Goal: Register for event/course

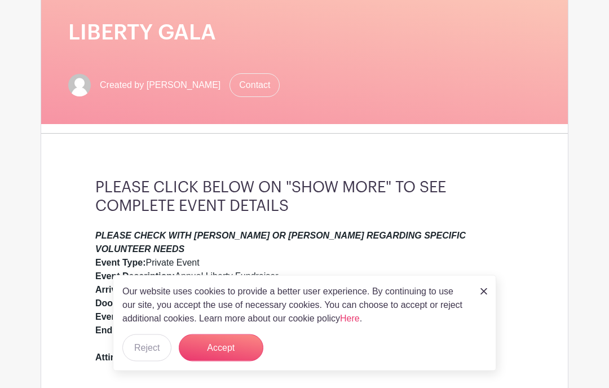
scroll to position [161, 0]
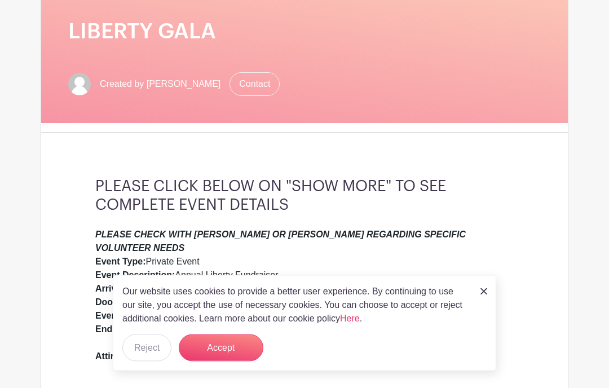
click at [486, 295] on img at bounding box center [484, 291] width 7 height 7
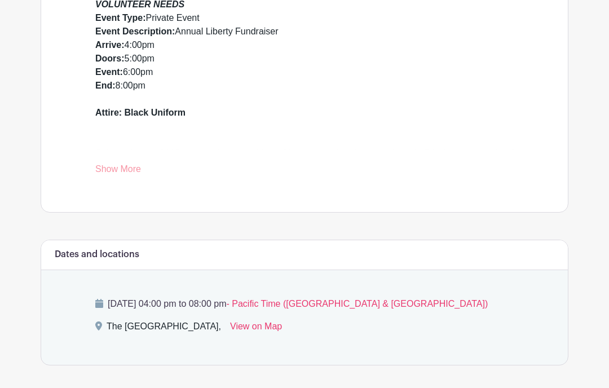
scroll to position [408, 0]
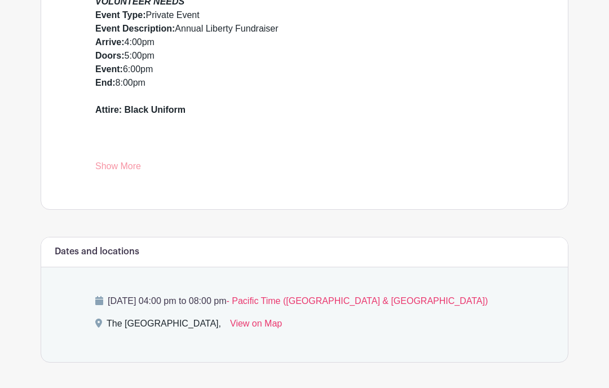
click at [127, 166] on link "Show More" at bounding box center [118, 169] width 46 height 14
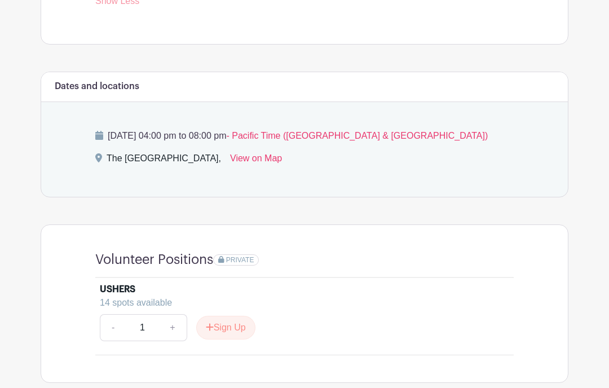
scroll to position [657, 0]
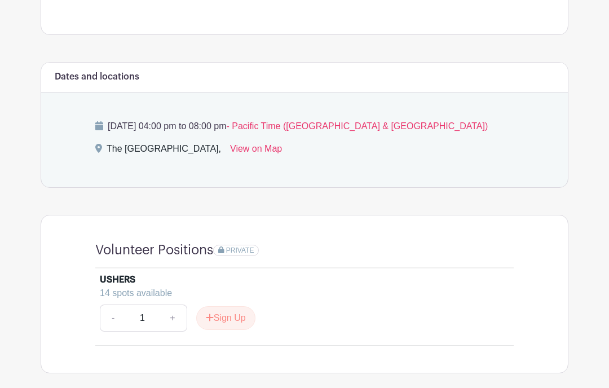
click at [234, 311] on button "Sign Up" at bounding box center [225, 319] width 59 height 24
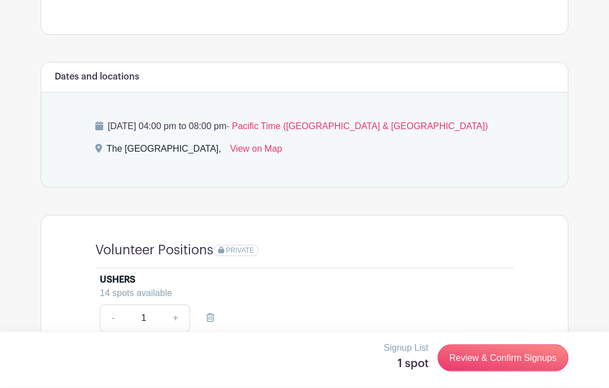
click at [510, 372] on link "Review & Confirm Signups" at bounding box center [503, 358] width 131 height 27
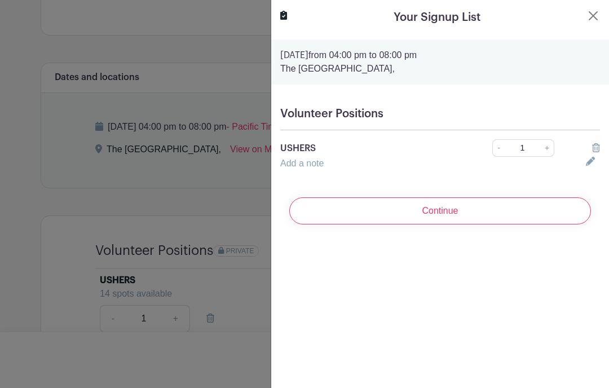
click at [309, 168] on link "Add a note" at bounding box center [301, 164] width 43 height 10
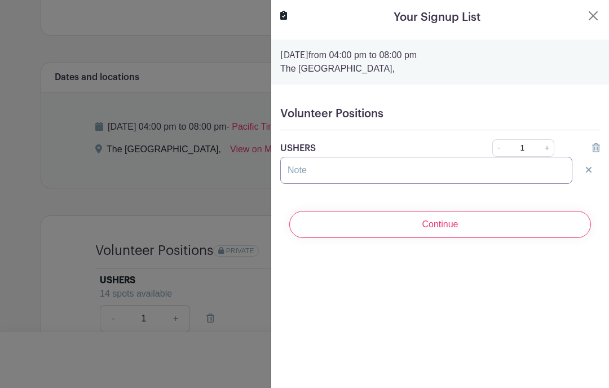
click at [352, 177] on input "text" at bounding box center [426, 170] width 292 height 27
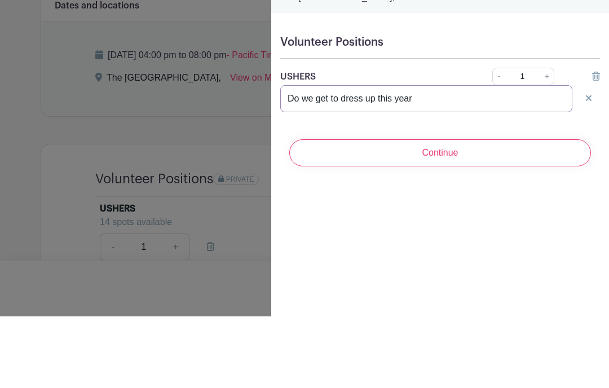
click at [385, 157] on input "Do we get to dress up this year" at bounding box center [426, 170] width 292 height 27
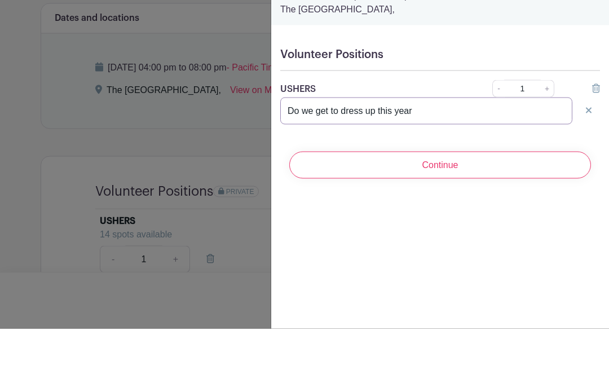
click at [377, 157] on input "Do we get to dress up this year" at bounding box center [426, 170] width 292 height 27
click at [444, 157] on input "Do we get to dress up again this year" at bounding box center [426, 170] width 292 height 27
type input "Do we get to dress up again this year?"
click at [482, 211] on input "Continue" at bounding box center [440, 224] width 302 height 27
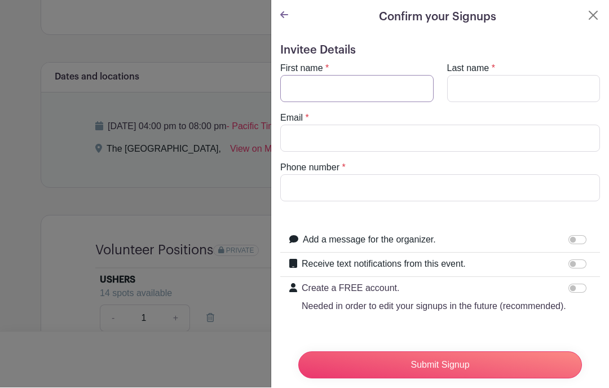
click at [340, 82] on input "First name" at bounding box center [356, 89] width 153 height 27
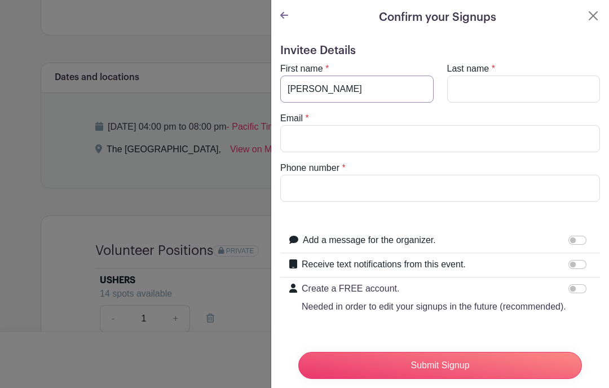
type input "Geralyn"
click at [486, 92] on input "Last name" at bounding box center [523, 89] width 153 height 27
type input "Hurney"
click at [365, 143] on input "Email" at bounding box center [440, 138] width 320 height 27
type input "gera"
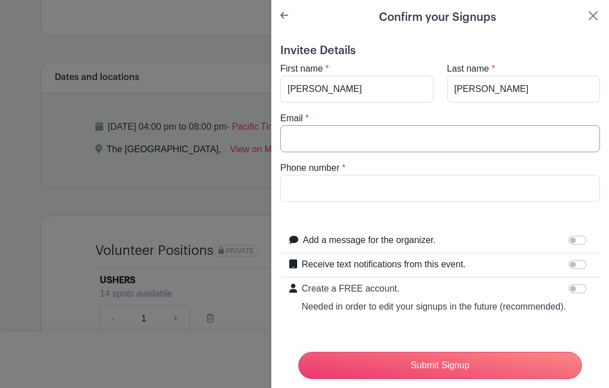
type input "geralynrdh@icloud.com"
type input "5104996656"
click at [574, 268] on input "Receive text notifications from this event." at bounding box center [578, 264] width 18 height 9
checkbox input "true"
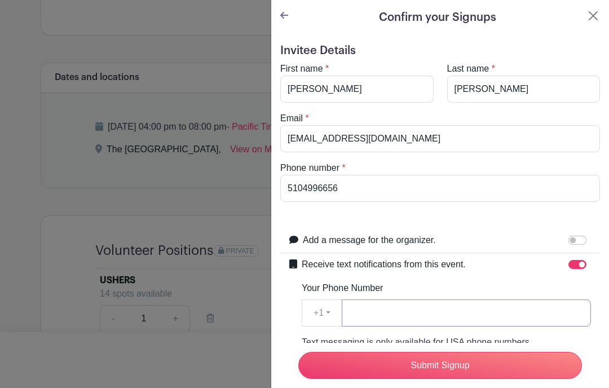
click at [393, 313] on input "Your Phone Number" at bounding box center [466, 313] width 249 height 27
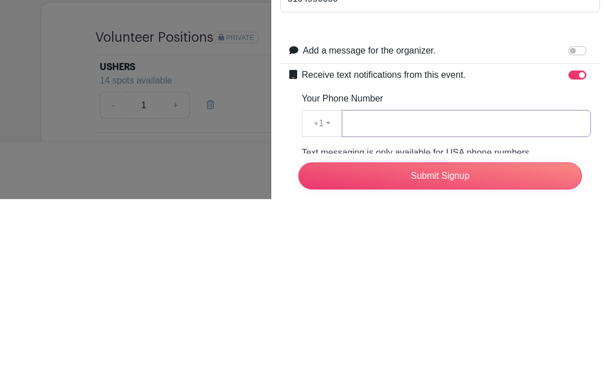
type input "5104996656"
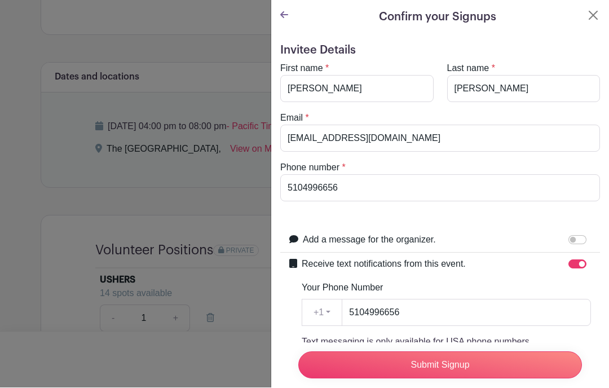
click at [459, 379] on input "Submit Signup" at bounding box center [441, 365] width 284 height 27
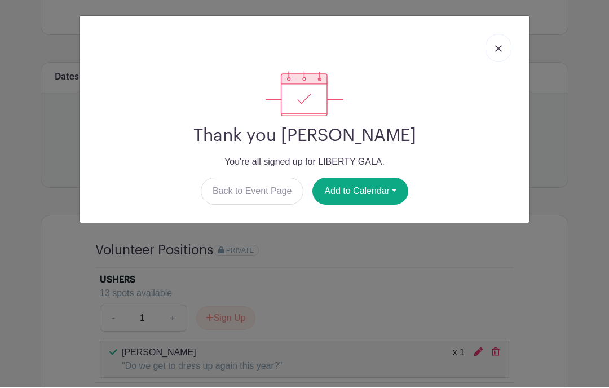
scroll to position [658, 0]
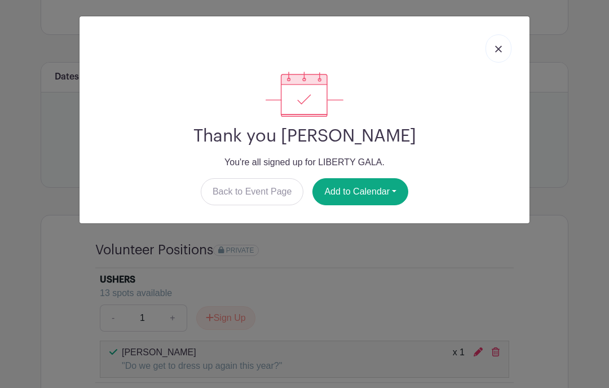
click at [384, 195] on button "Add to Calendar" at bounding box center [361, 191] width 96 height 27
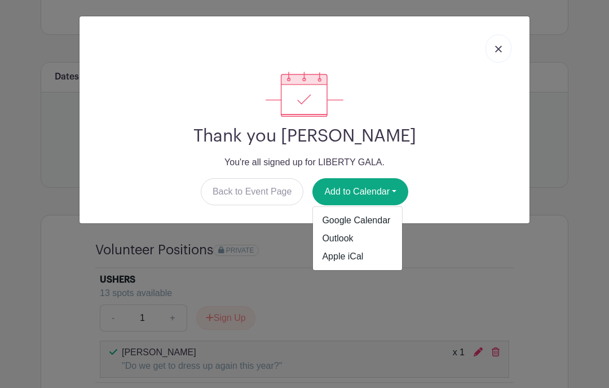
click at [359, 260] on link "Apple iCal" at bounding box center [357, 257] width 89 height 18
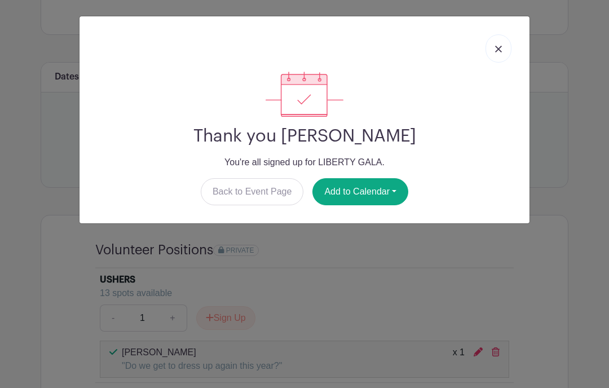
scroll to position [678, 0]
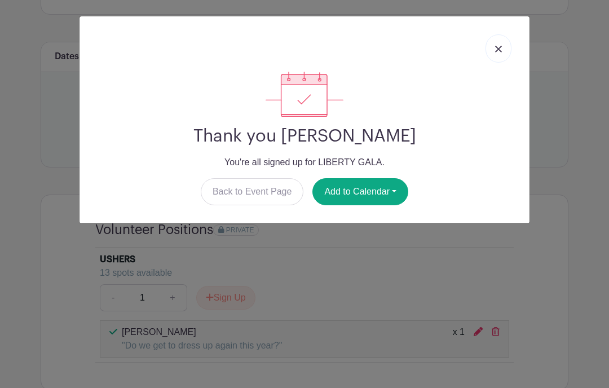
click at [243, 198] on link "Back to Event Page" at bounding box center [252, 191] width 103 height 27
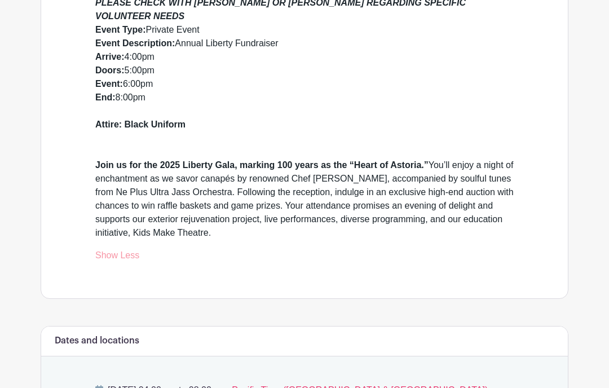
scroll to position [393, 0]
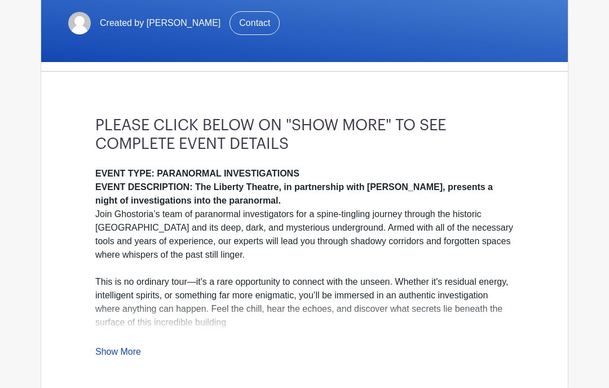
scroll to position [223, 0]
click at [133, 357] on link "Show More" at bounding box center [118, 354] width 46 height 14
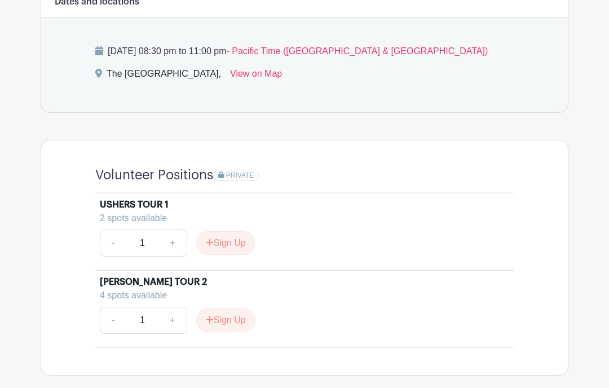
scroll to position [802, 0]
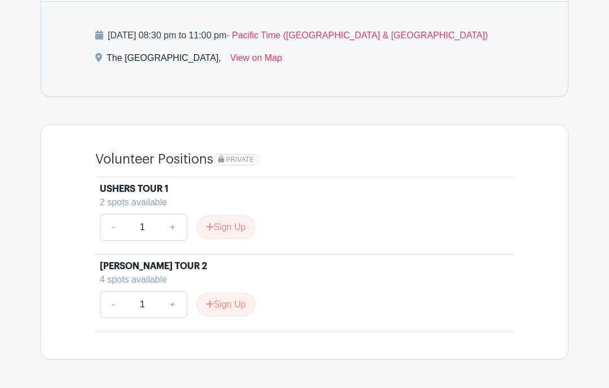
click at [232, 229] on button "Sign Up" at bounding box center [225, 228] width 59 height 24
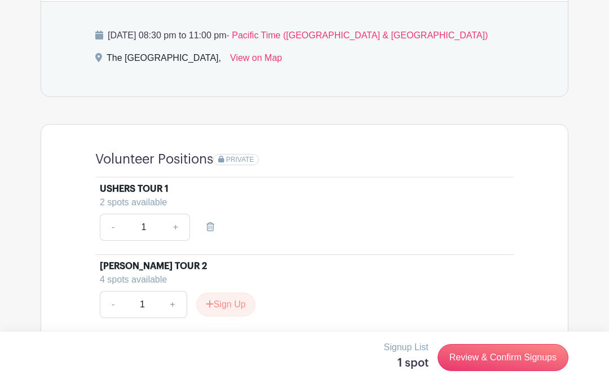
click at [494, 372] on link "Review & Confirm Signups" at bounding box center [503, 358] width 131 height 27
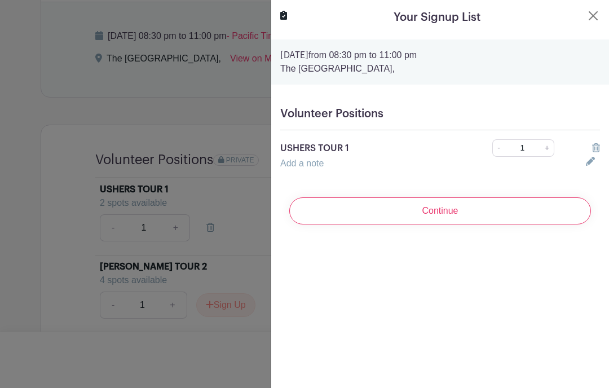
click at [449, 212] on input "Continue" at bounding box center [440, 211] width 302 height 27
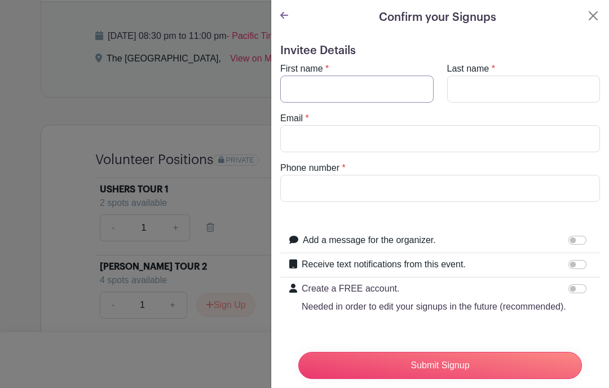
click at [323, 91] on input "First name" at bounding box center [356, 89] width 153 height 27
type input "Geralyn"
click at [504, 91] on input "Last name" at bounding box center [523, 89] width 153 height 27
type input "Hurney"
click at [347, 150] on input "Email" at bounding box center [440, 138] width 320 height 27
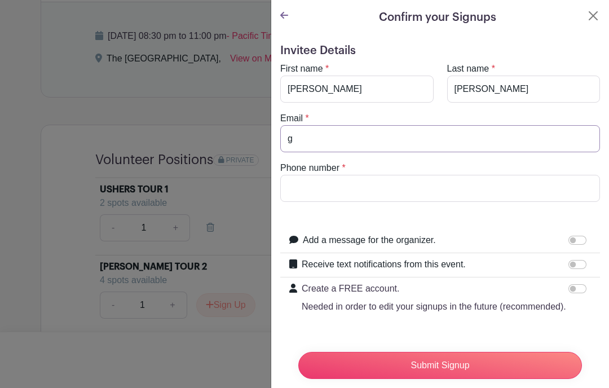
type input "ge"
type input "geralynrdh@icloud.com"
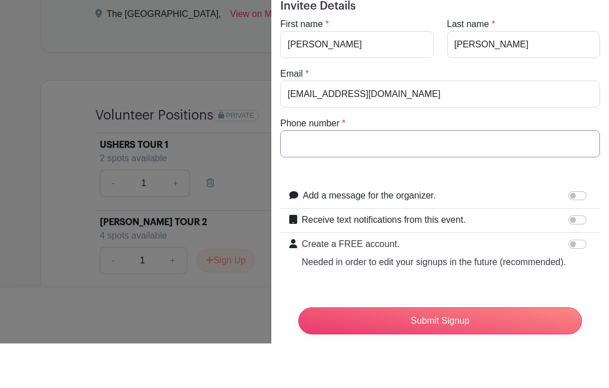
type input "5104996656"
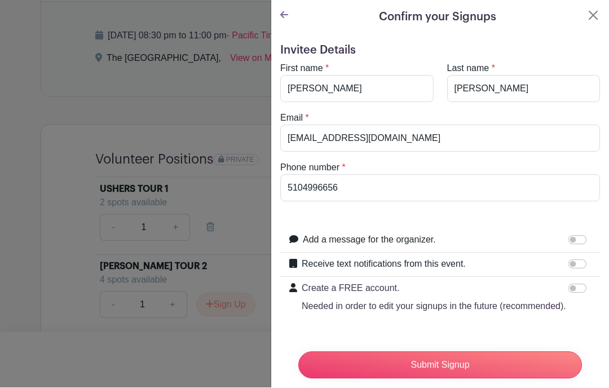
click at [585, 265] on input "Receive text notifications from this event." at bounding box center [578, 264] width 18 height 9
checkbox input "true"
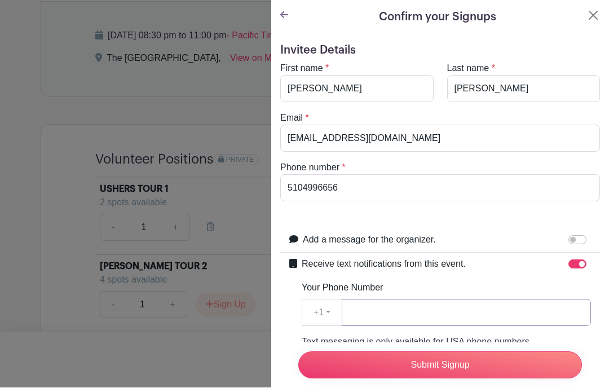
click at [397, 313] on input "Your Phone Number" at bounding box center [466, 313] width 249 height 27
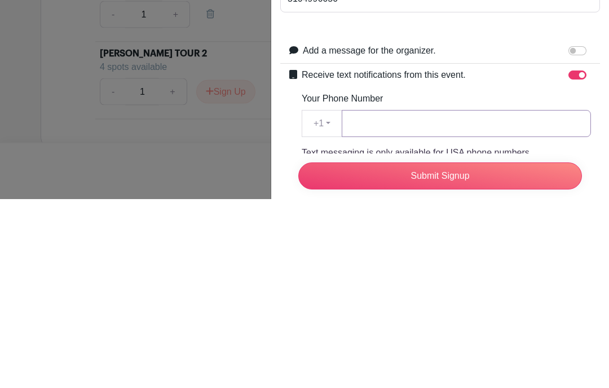
type input "5104996656"
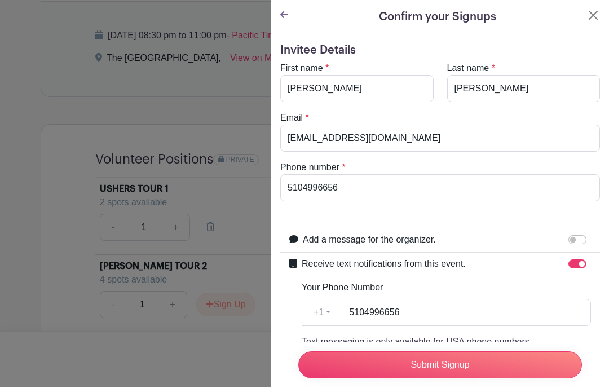
click at [476, 379] on input "Submit Signup" at bounding box center [441, 365] width 284 height 27
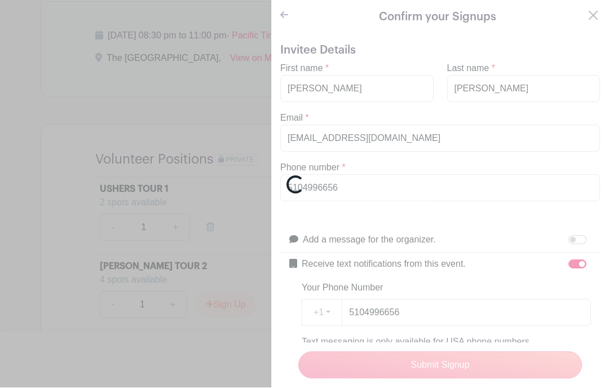
scroll to position [803, 0]
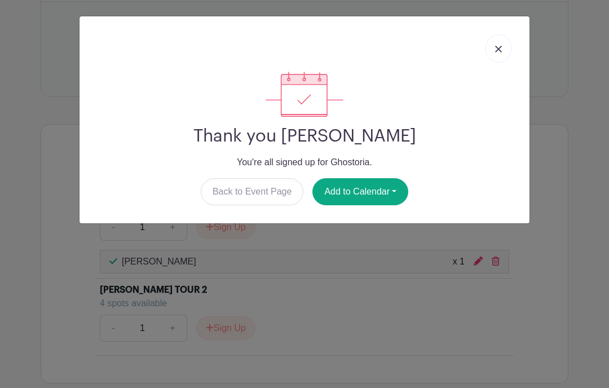
click at [358, 195] on button "Add to Calendar" at bounding box center [361, 191] width 96 height 27
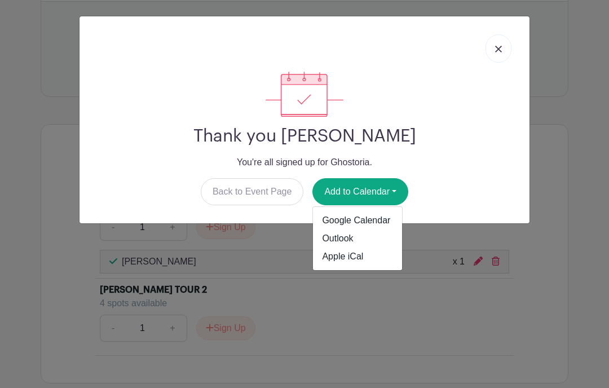
click at [346, 261] on link "Apple iCal" at bounding box center [357, 257] width 89 height 18
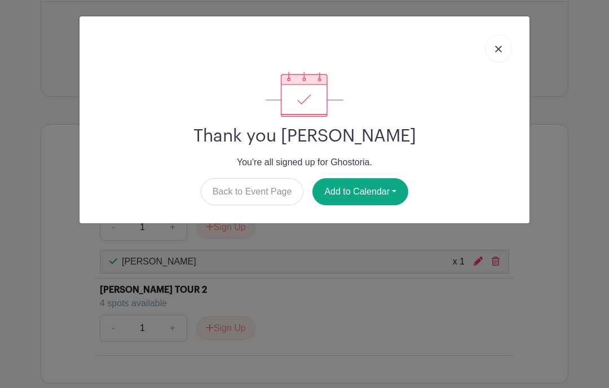
scroll to position [823, 0]
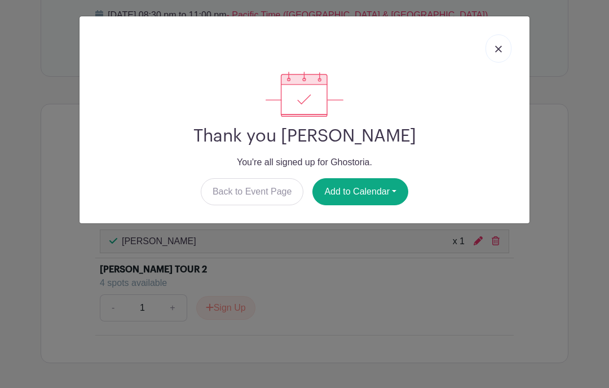
click at [235, 197] on link "Back to Event Page" at bounding box center [252, 191] width 103 height 27
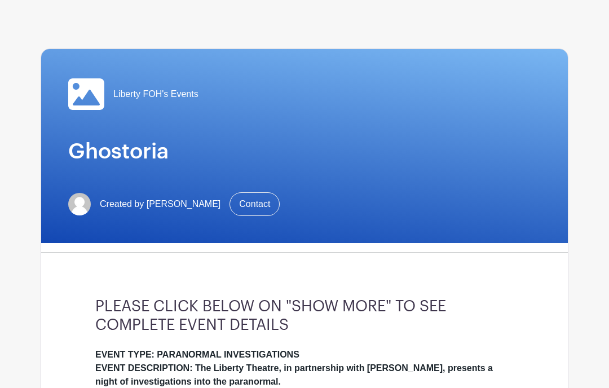
scroll to position [0, 0]
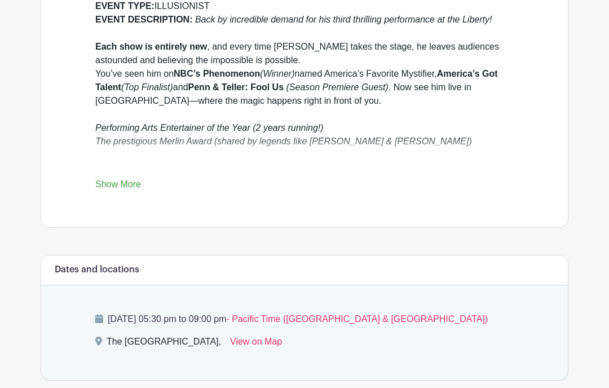
scroll to position [393, 0]
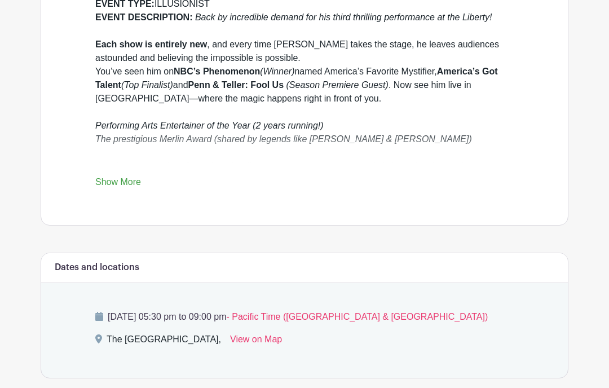
click at [120, 173] on div "EVENT TYPE: ILLUSIONIST EVENT DESCRIPTION: Back by incredible demand for his th…" at bounding box center [304, 93] width 419 height 192
click at [124, 177] on link "Show More" at bounding box center [118, 184] width 46 height 14
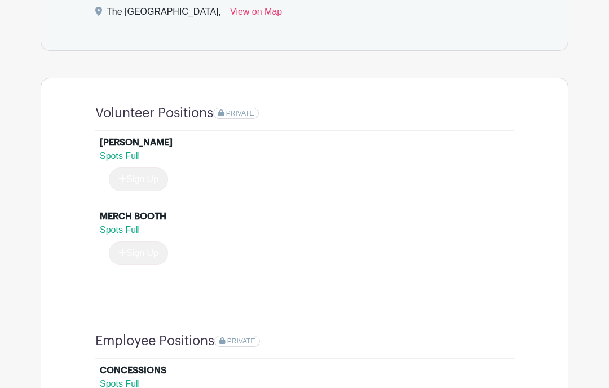
scroll to position [904, 0]
click at [180, 121] on div "Volunteer Positions PRIVATE" at bounding box center [304, 118] width 419 height 26
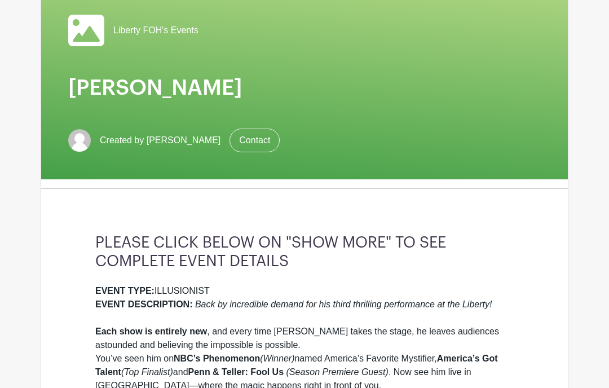
scroll to position [0, 0]
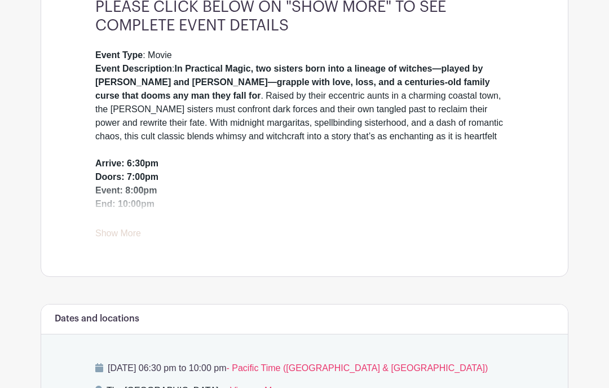
scroll to position [341, 0]
click at [123, 236] on link "Show More" at bounding box center [118, 236] width 46 height 14
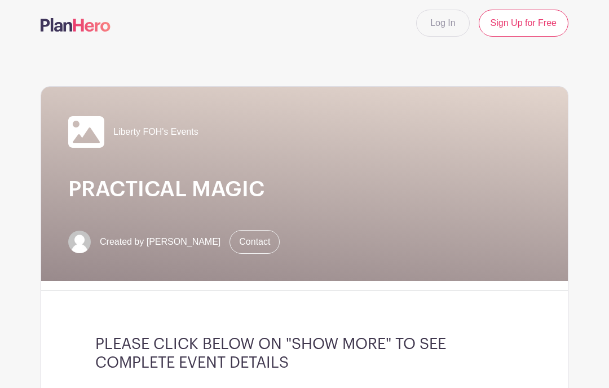
scroll to position [0, 0]
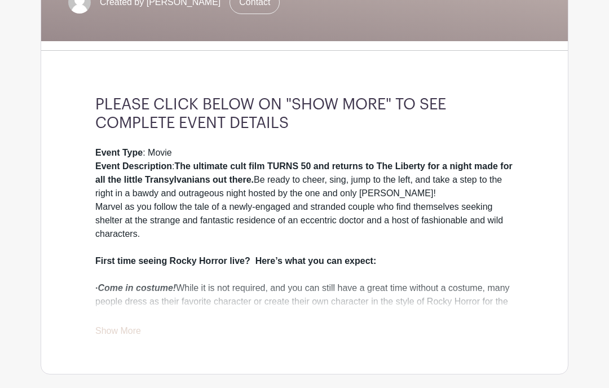
scroll to position [244, 0]
click at [135, 326] on link "Show More" at bounding box center [118, 333] width 46 height 14
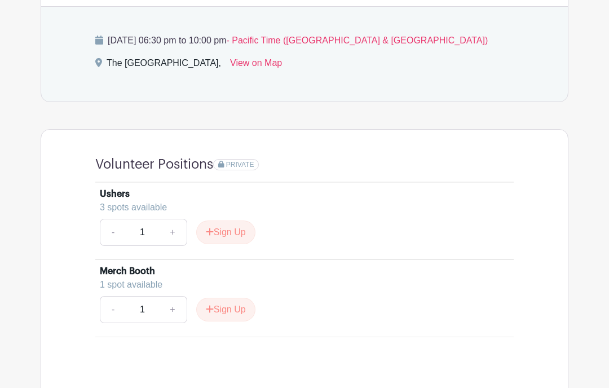
scroll to position [961, 0]
click at [155, 287] on div "1 spot available" at bounding box center [300, 285] width 401 height 14
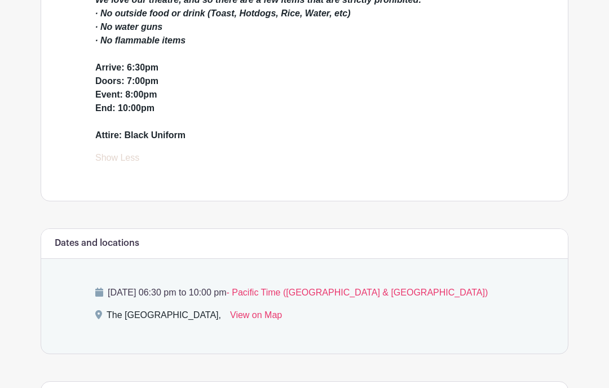
scroll to position [708, 0]
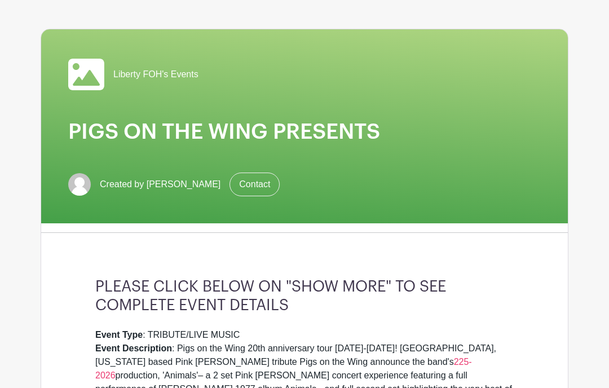
scroll to position [60, 0]
